Goal: Task Accomplishment & Management: Manage account settings

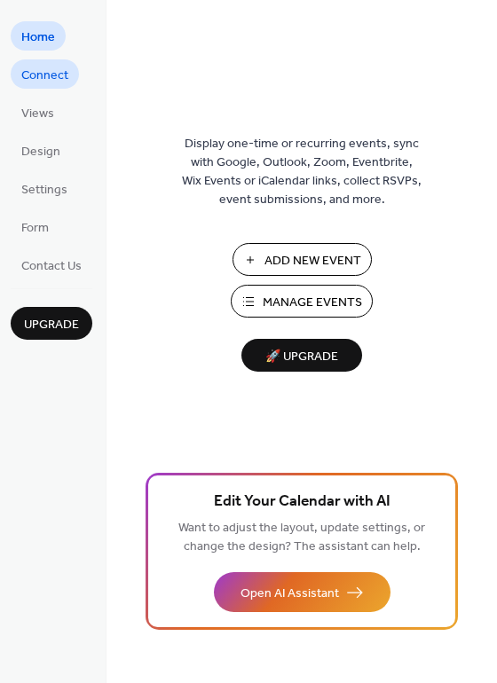
click at [48, 81] on span "Connect" at bounding box center [44, 76] width 47 height 19
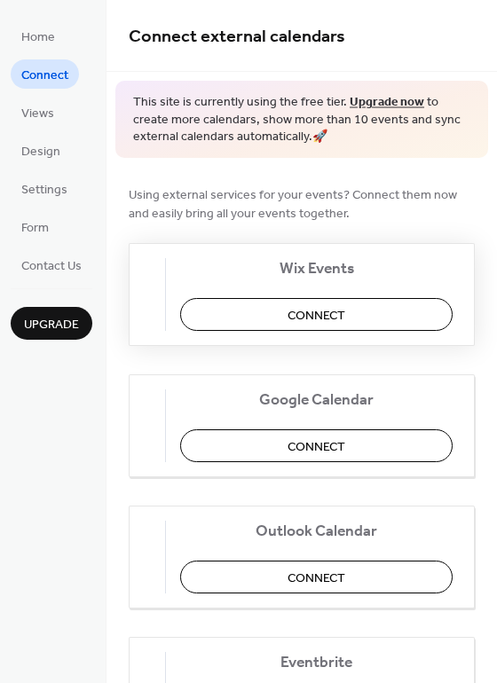
click at [359, 318] on button "Connect" at bounding box center [316, 314] width 272 height 33
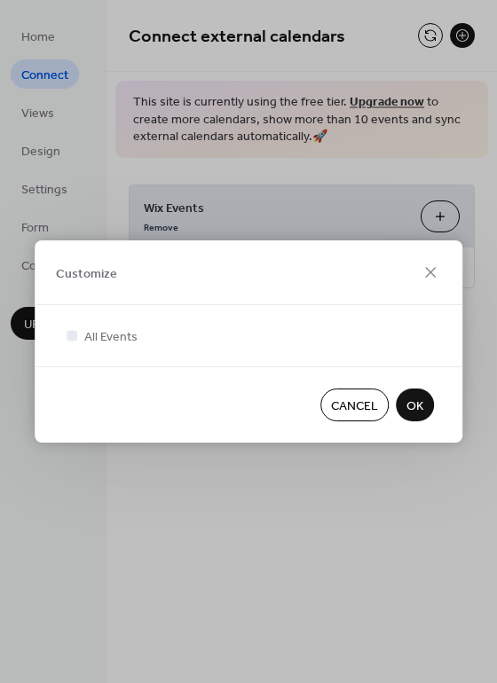
click at [414, 402] on span "OK" at bounding box center [414, 407] width 17 height 19
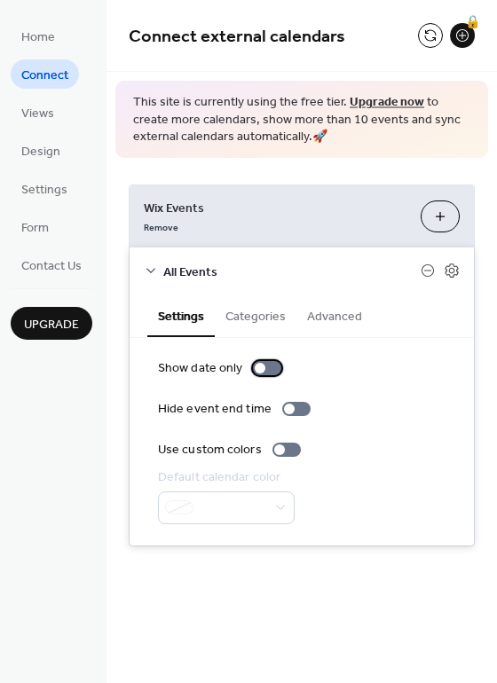
click at [259, 363] on div at bounding box center [260, 368] width 11 height 11
click at [335, 316] on button "Advanced" at bounding box center [334, 315] width 76 height 41
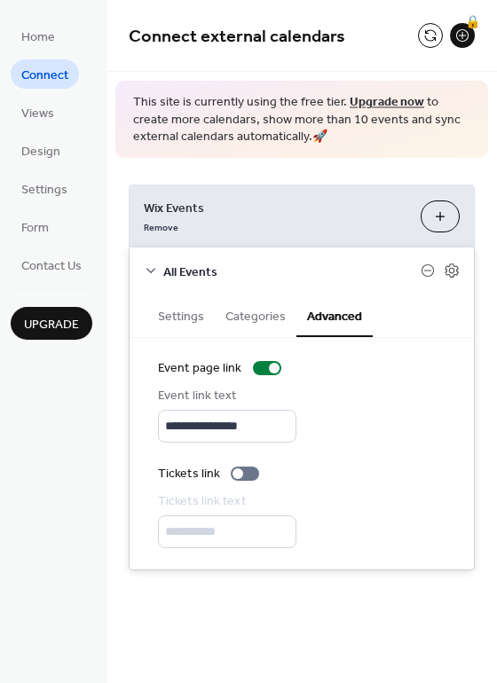
click at [436, 224] on button "Customize" at bounding box center [440, 217] width 39 height 32
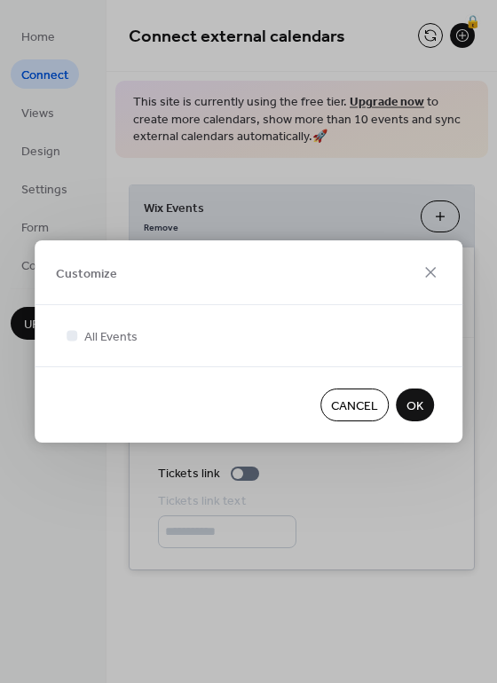
click at [418, 408] on span "OK" at bounding box center [414, 407] width 17 height 19
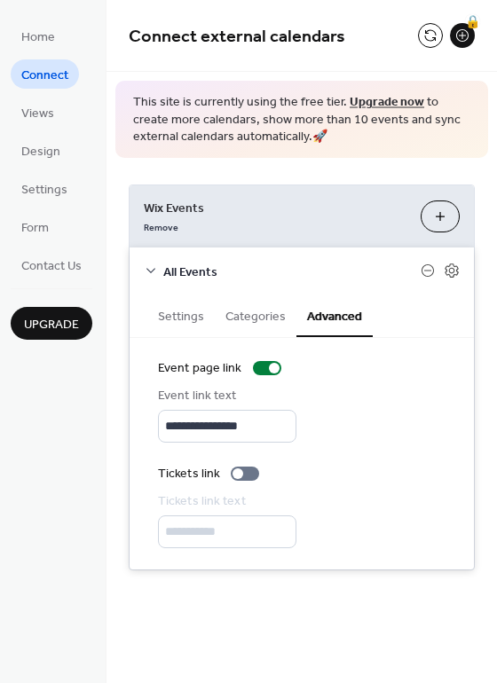
click at [299, 579] on div "**********" at bounding box center [302, 377] width 391 height 439
click at [51, 107] on span "Views" at bounding box center [37, 114] width 33 height 19
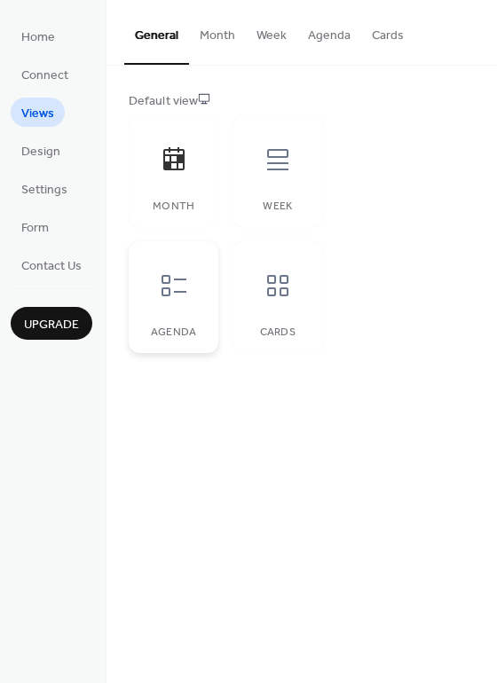
click at [191, 285] on div at bounding box center [173, 285] width 53 height 53
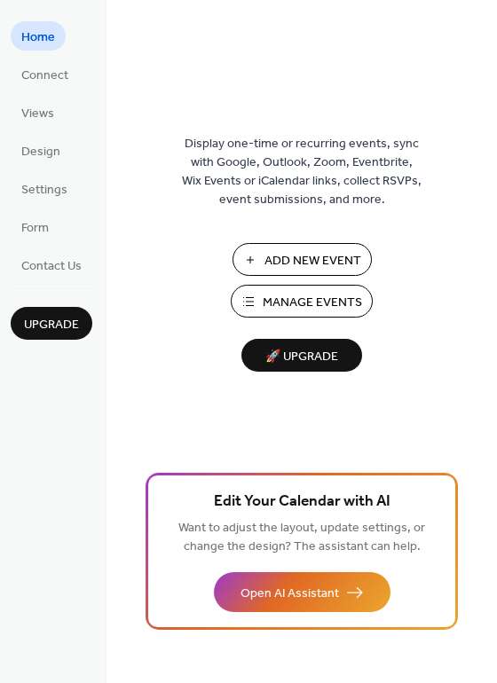
click at [57, 133] on ul "Home Connect Views Design Settings Form Contact Us" at bounding box center [52, 150] width 82 height 258
click at [43, 143] on span "Design" at bounding box center [40, 152] width 39 height 19
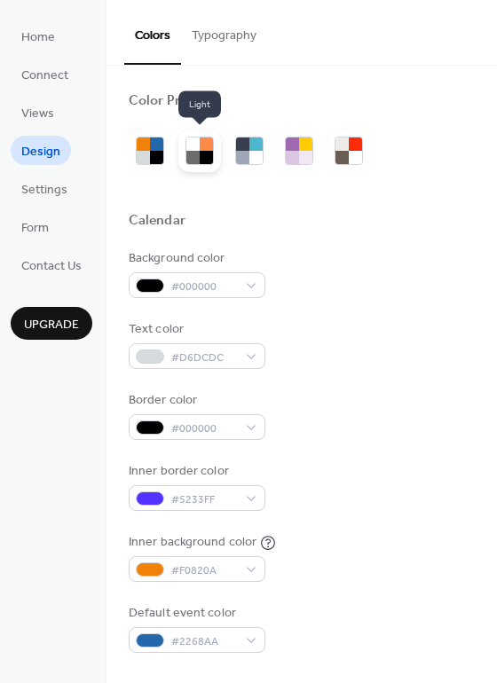
click at [198, 151] on div at bounding box center [192, 157] width 13 height 13
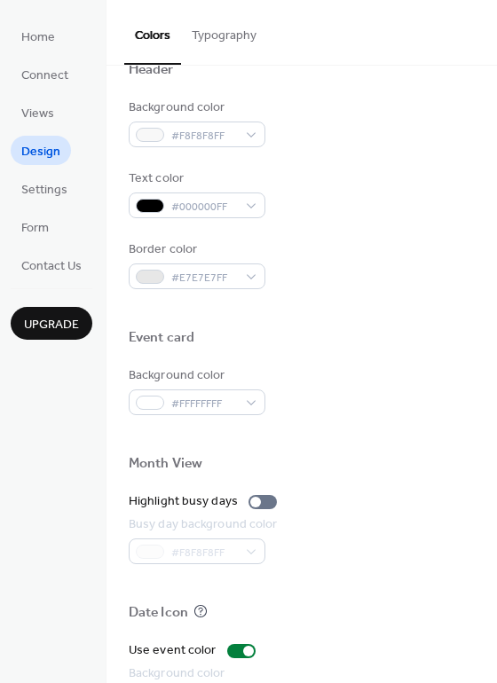
scroll to position [690, 0]
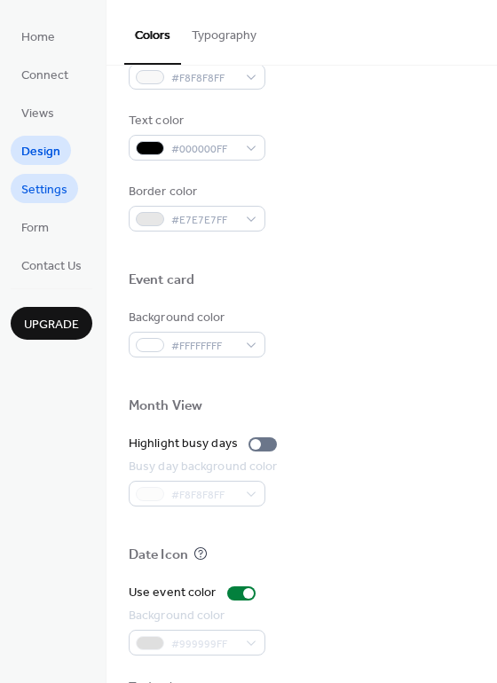
click at [30, 185] on span "Settings" at bounding box center [44, 190] width 46 height 19
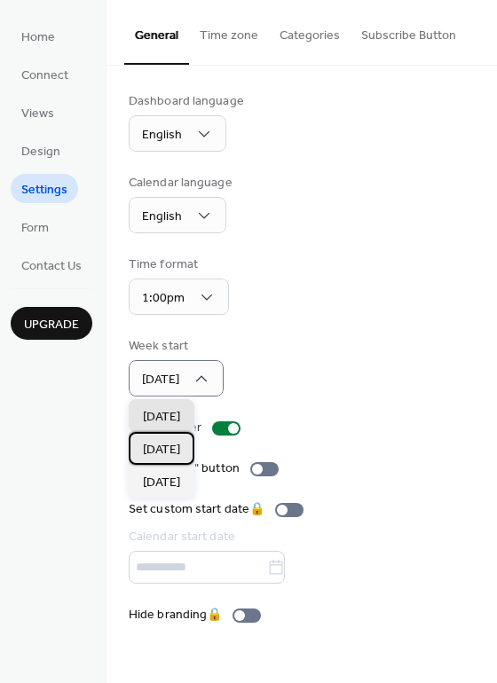
click at [163, 444] on span "Monday" at bounding box center [161, 450] width 37 height 19
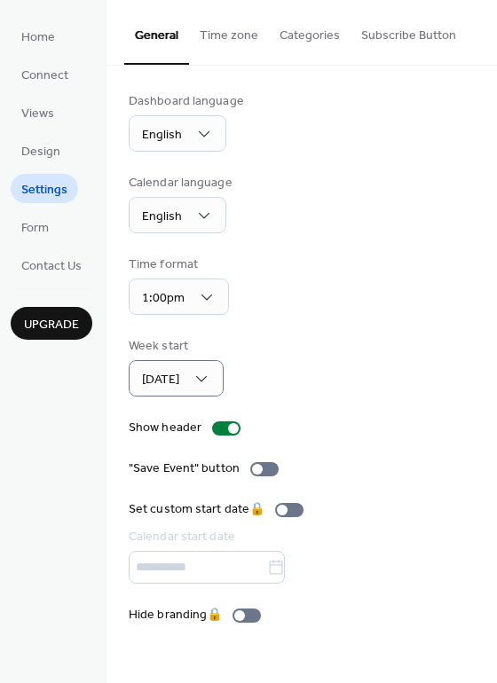
click at [46, 210] on ul "Home Connect Views Design Settings Form Contact Us" at bounding box center [52, 150] width 82 height 258
click at [44, 225] on span "Form" at bounding box center [35, 228] width 28 height 19
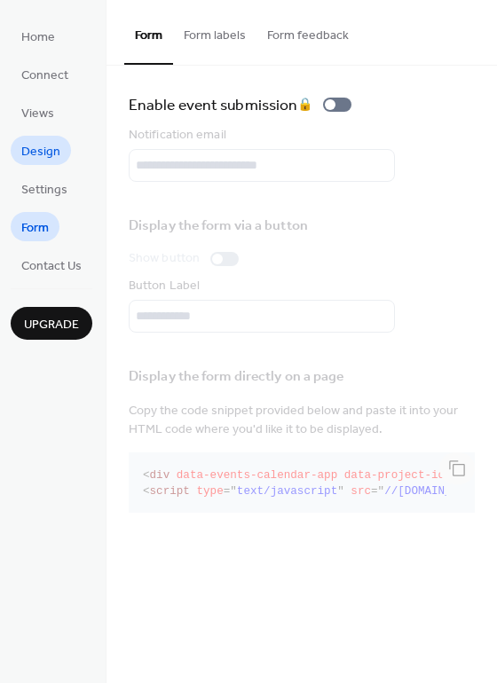
click at [41, 155] on span "Design" at bounding box center [40, 152] width 39 height 19
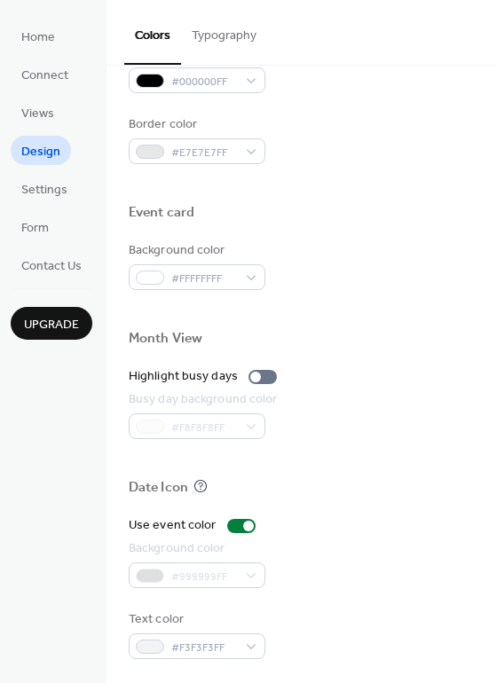
scroll to position [759, 0]
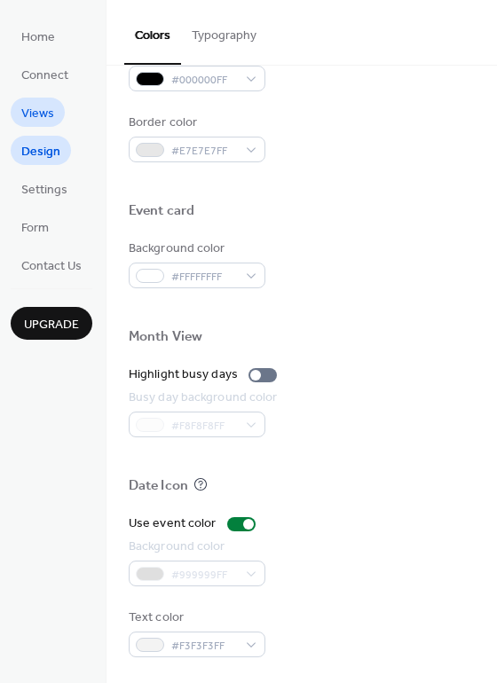
click at [43, 108] on span "Views" at bounding box center [37, 114] width 33 height 19
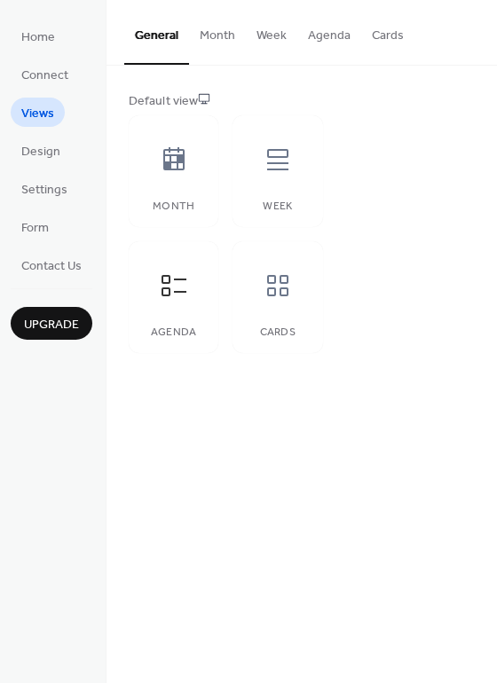
click at [320, 31] on button "Agenda" at bounding box center [329, 31] width 64 height 63
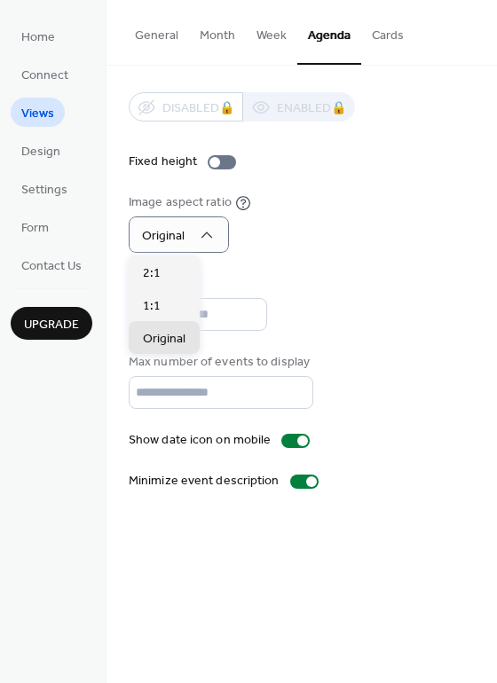
click at [325, 234] on div "Image aspect ratio Original" at bounding box center [302, 222] width 346 height 59
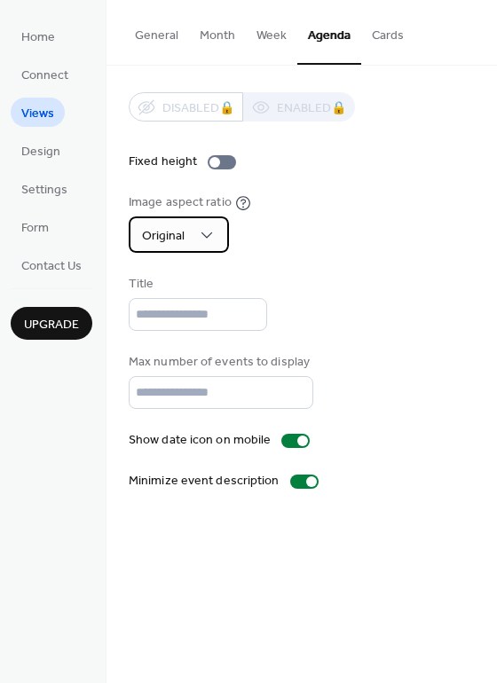
drag, startPoint x: 197, startPoint y: 231, endPoint x: 191, endPoint y: 238, distance: 9.4
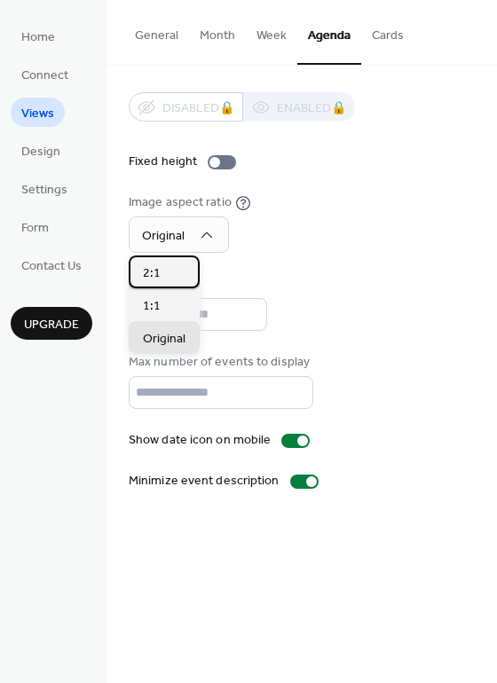
click at [170, 266] on div "2:1" at bounding box center [164, 272] width 71 height 33
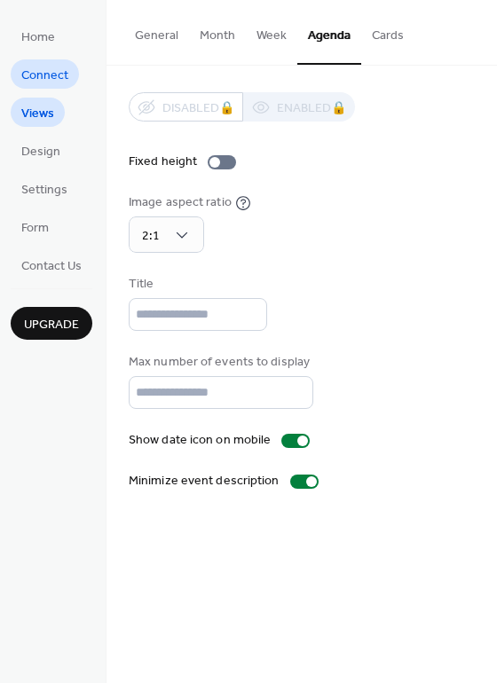
click at [54, 69] on span "Connect" at bounding box center [44, 76] width 47 height 19
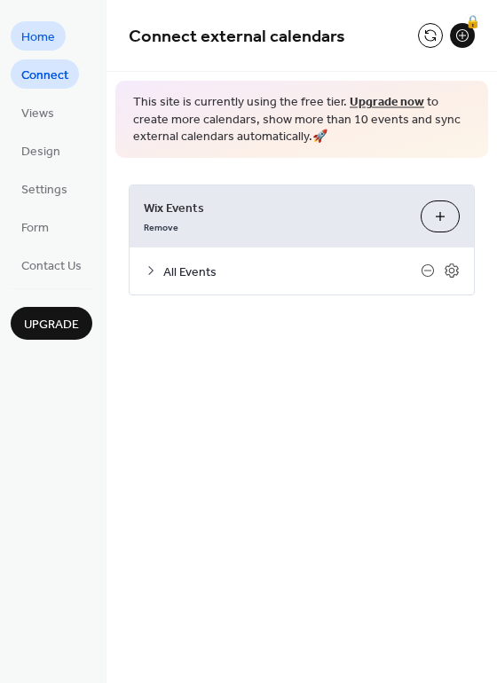
click at [42, 28] on span "Home" at bounding box center [38, 37] width 34 height 19
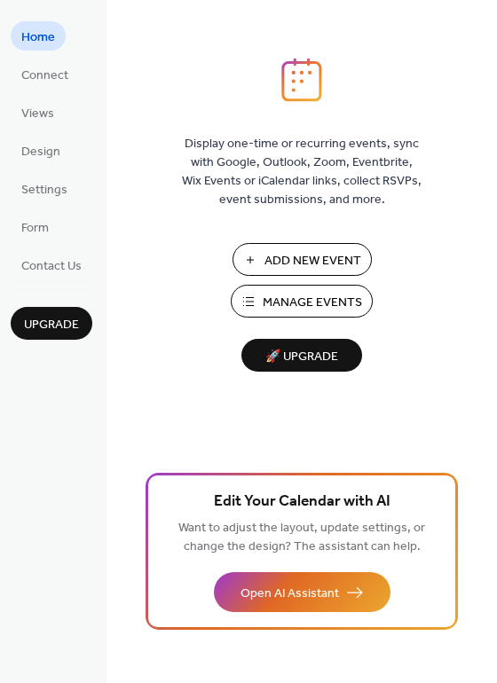
click at [293, 303] on span "Manage Events" at bounding box center [312, 303] width 99 height 19
